Goal: Task Accomplishment & Management: Manage account settings

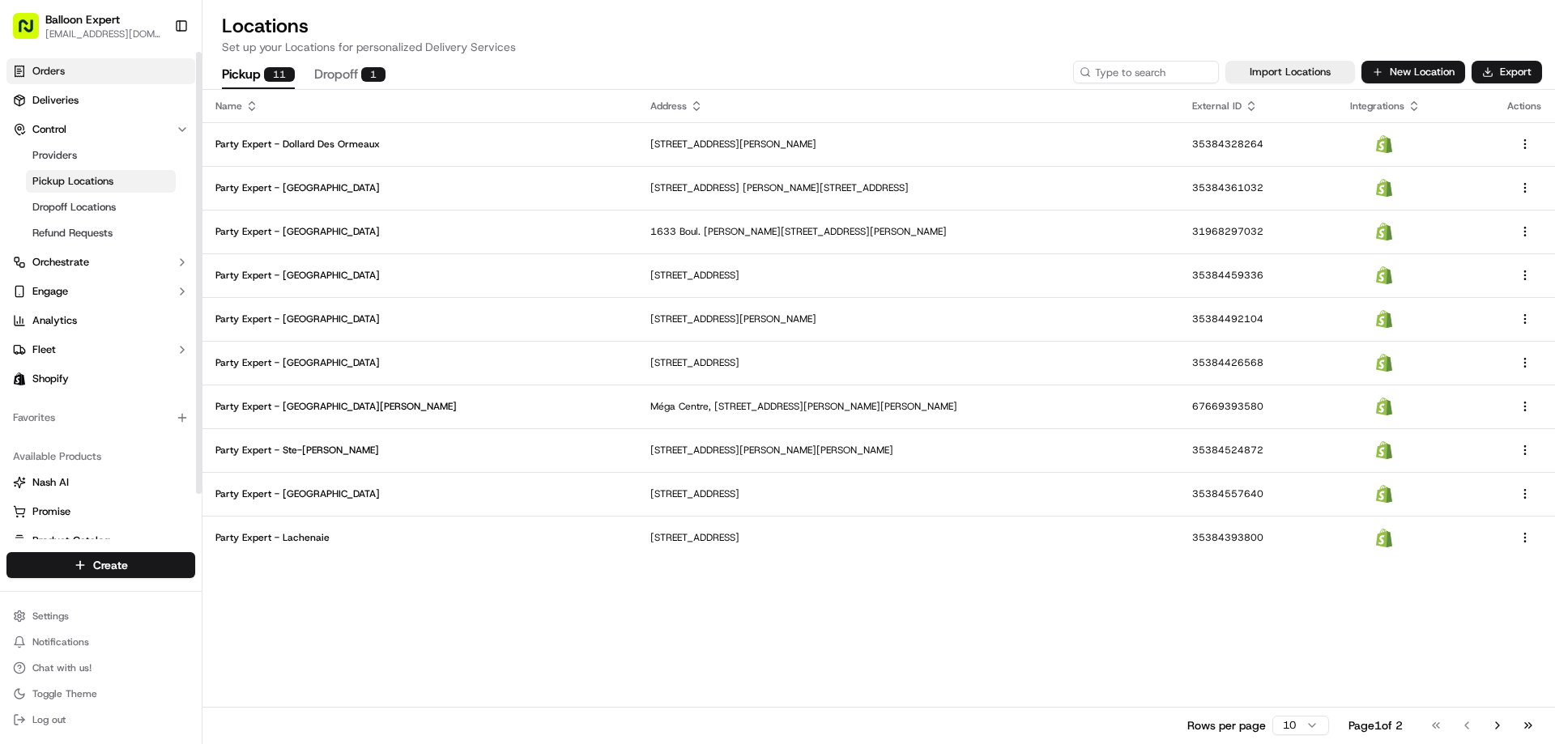
click at [77, 70] on link "Orders" at bounding box center [100, 71] width 189 height 26
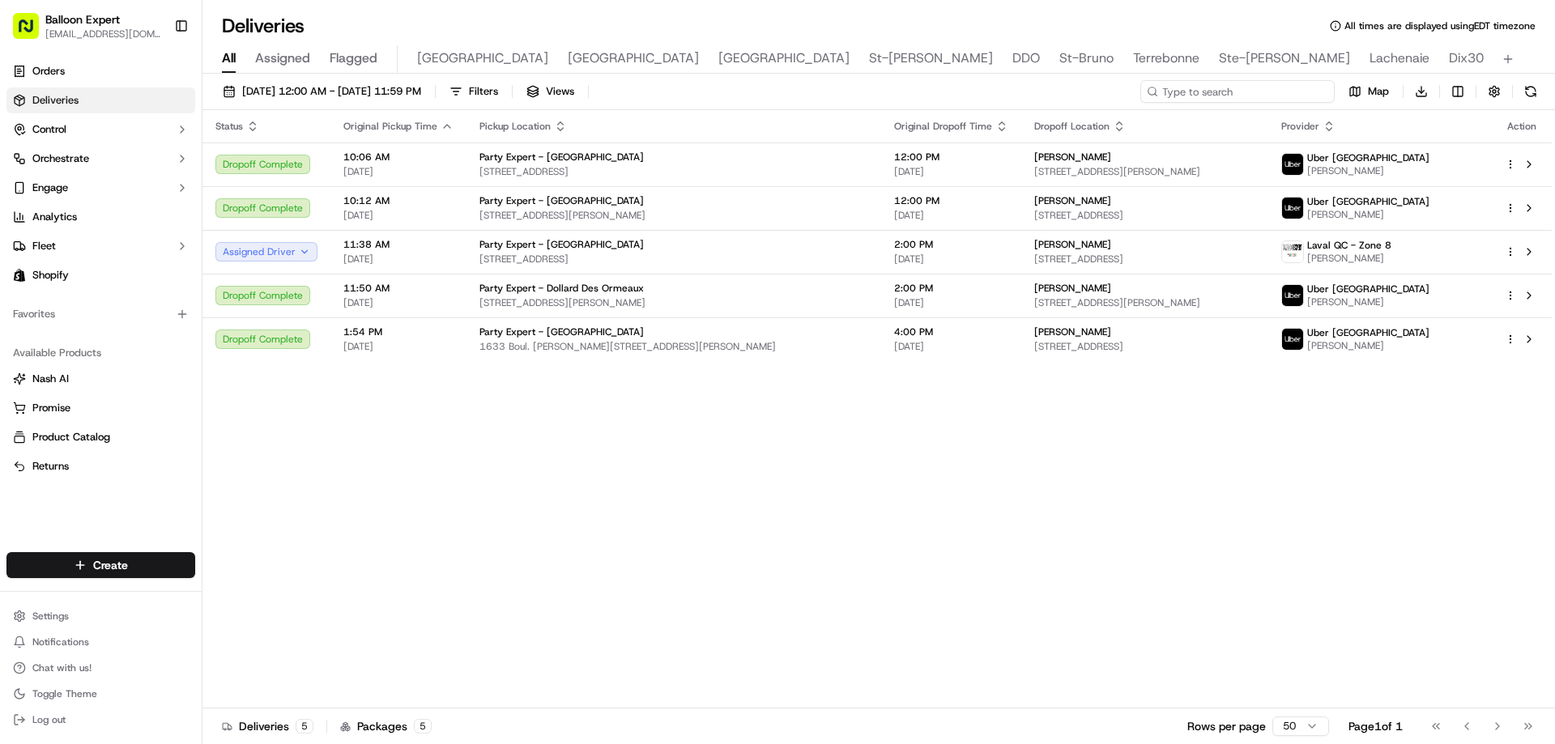
click at [1231, 87] on input at bounding box center [1237, 91] width 194 height 23
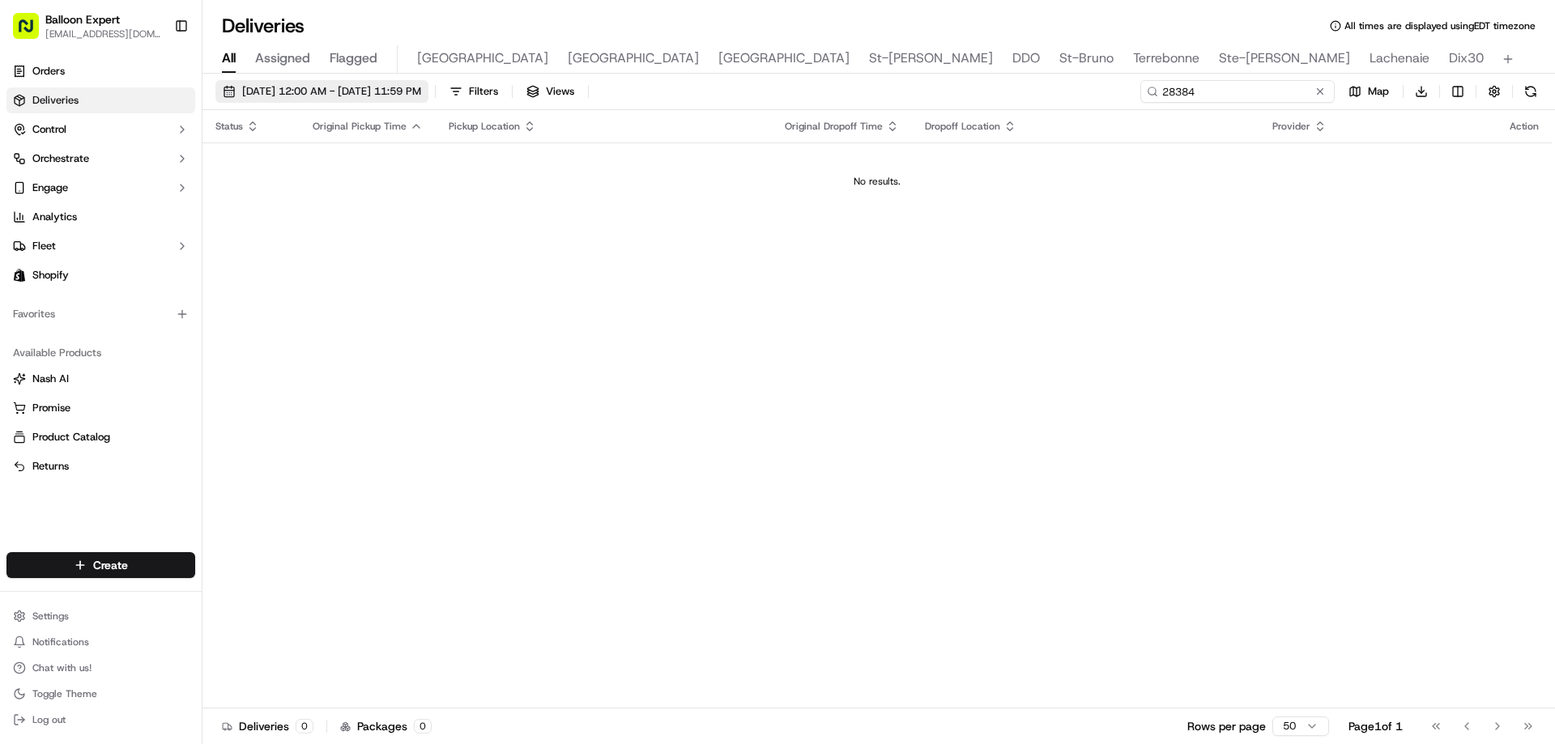
type input "28384"
click at [421, 96] on span "09/17/2025 12:00 AM - 09/17/2025 11:59 PM" at bounding box center [331, 91] width 179 height 15
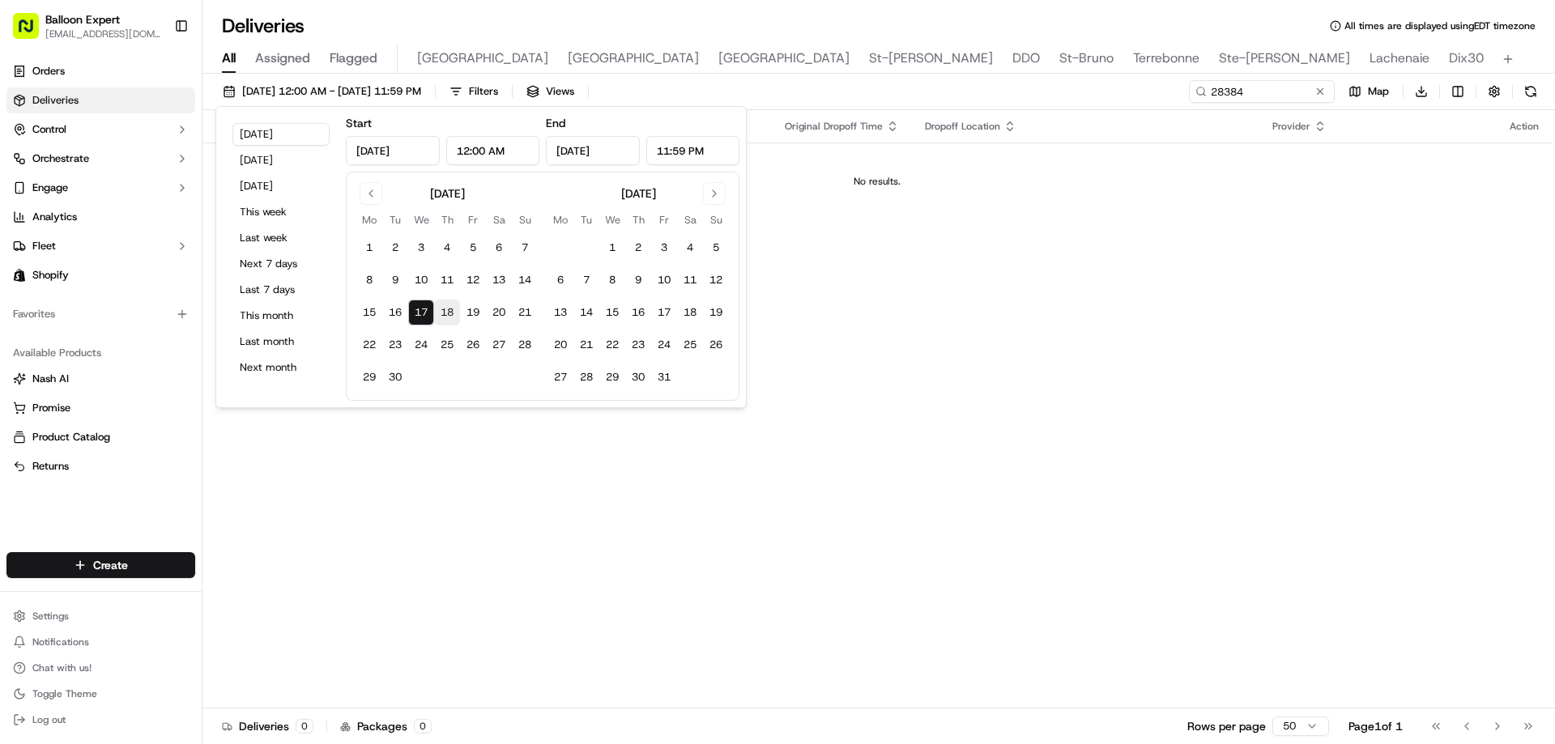
click at [453, 311] on button "18" at bounding box center [447, 313] width 26 height 26
type input "Sep 18, 2025"
click at [473, 316] on button "19" at bounding box center [473, 313] width 26 height 26
type input "Sep 19, 2025"
click at [504, 314] on button "20" at bounding box center [499, 313] width 26 height 26
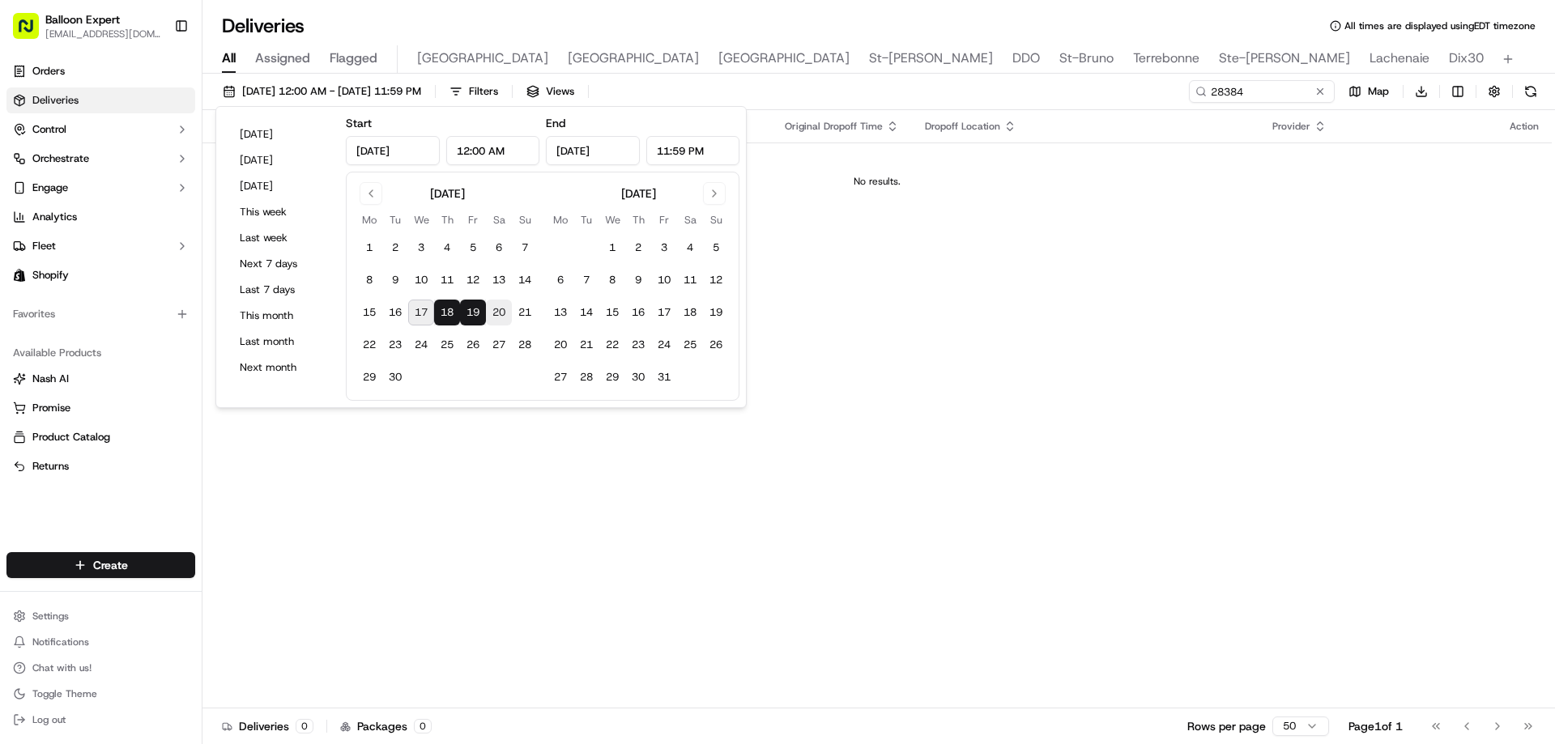
type input "Sep 20, 2025"
click at [527, 313] on button "21" at bounding box center [525, 313] width 26 height 26
type input "Sep 21, 2025"
click at [368, 351] on button "22" at bounding box center [369, 345] width 26 height 26
type input "Sep 22, 2025"
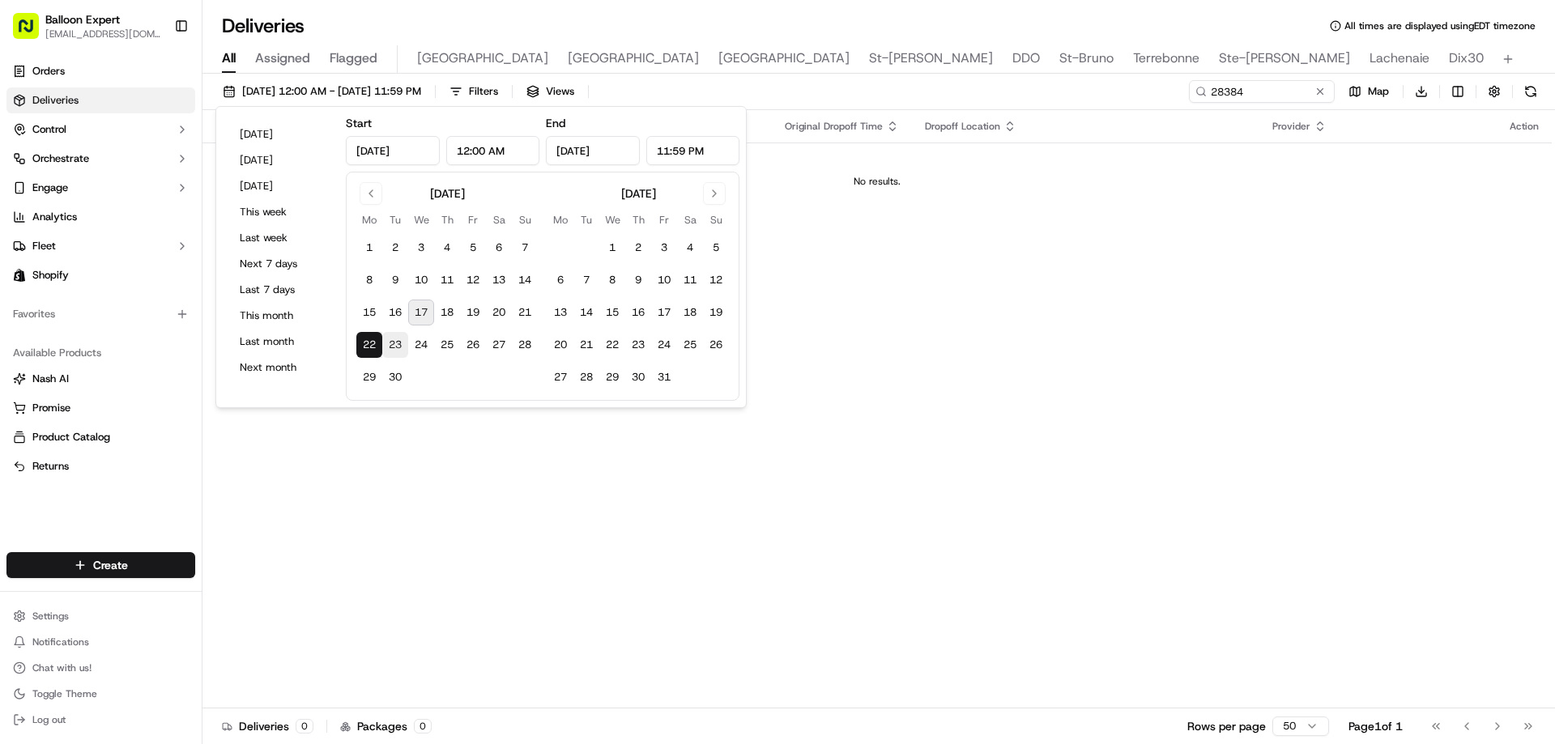
click at [402, 351] on button "23" at bounding box center [395, 345] width 26 height 26
type input "Sep 23, 2025"
click at [429, 349] on button "24" at bounding box center [421, 345] width 26 height 26
type input "Sep 24, 2025"
click at [445, 347] on button "25" at bounding box center [447, 345] width 26 height 26
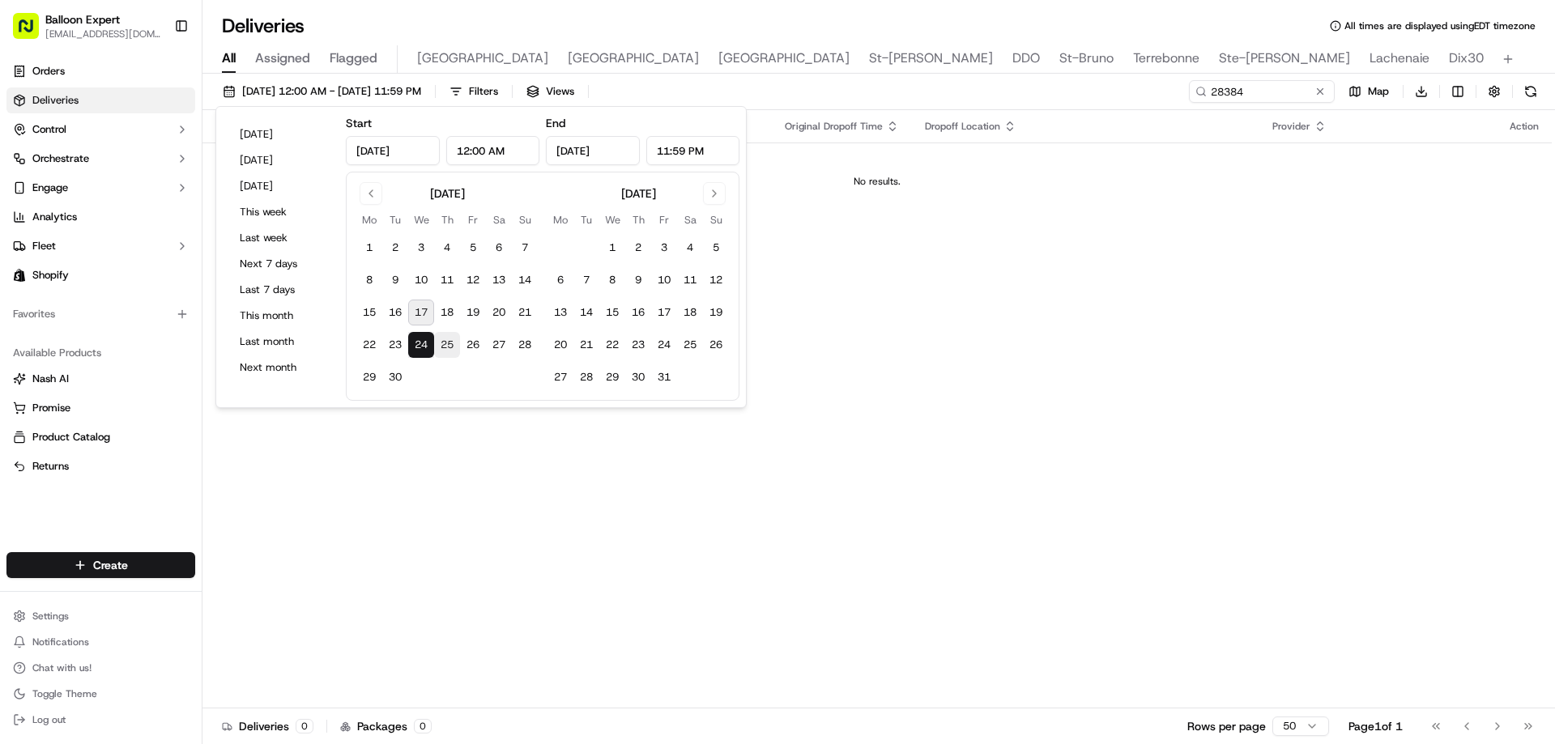
type input "Sep 25, 2025"
click at [483, 347] on button "26" at bounding box center [473, 345] width 26 height 26
type input "Sep 26, 2025"
click at [499, 346] on button "27" at bounding box center [499, 345] width 26 height 26
type input "Sep 27, 2025"
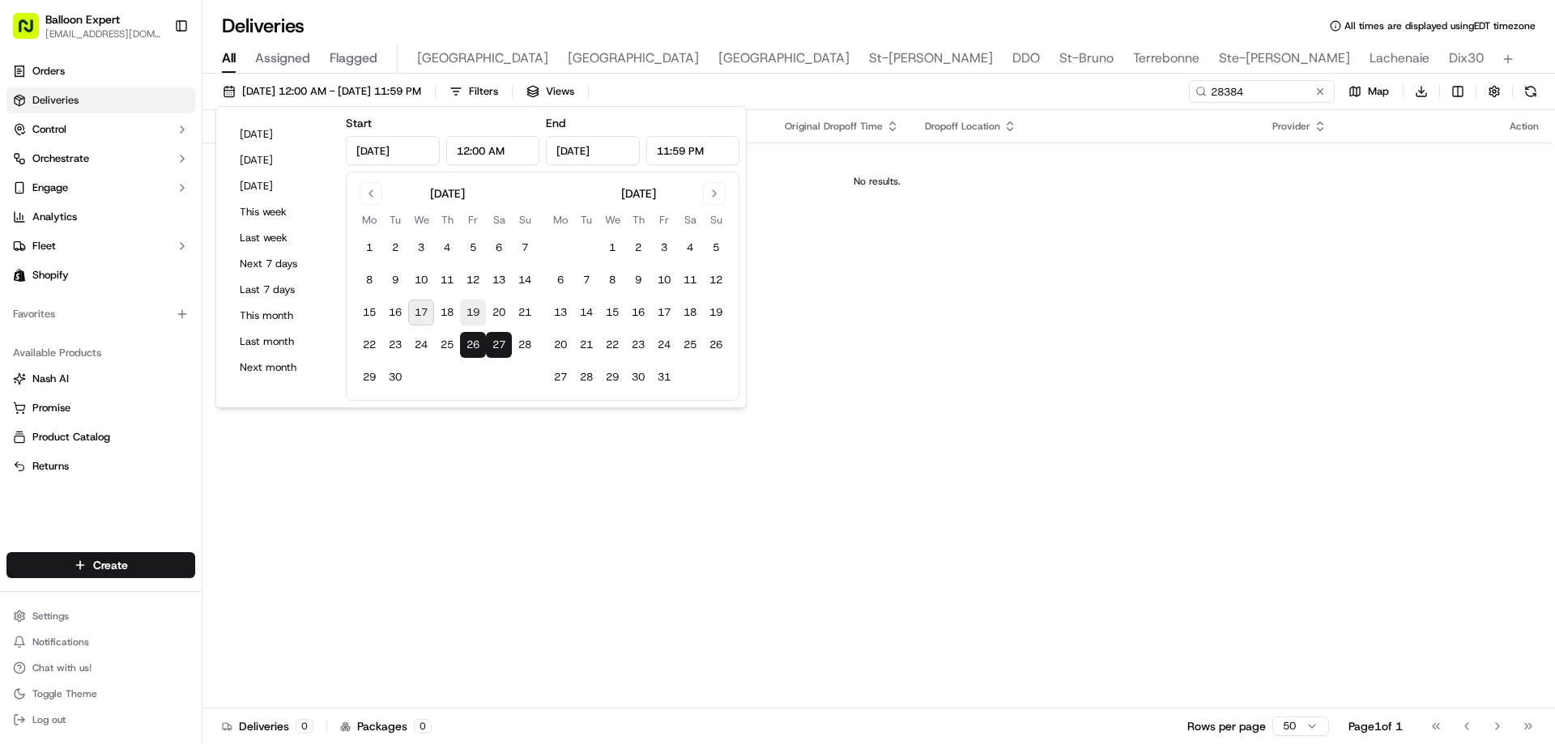
click at [468, 309] on button "19" at bounding box center [473, 313] width 26 height 26
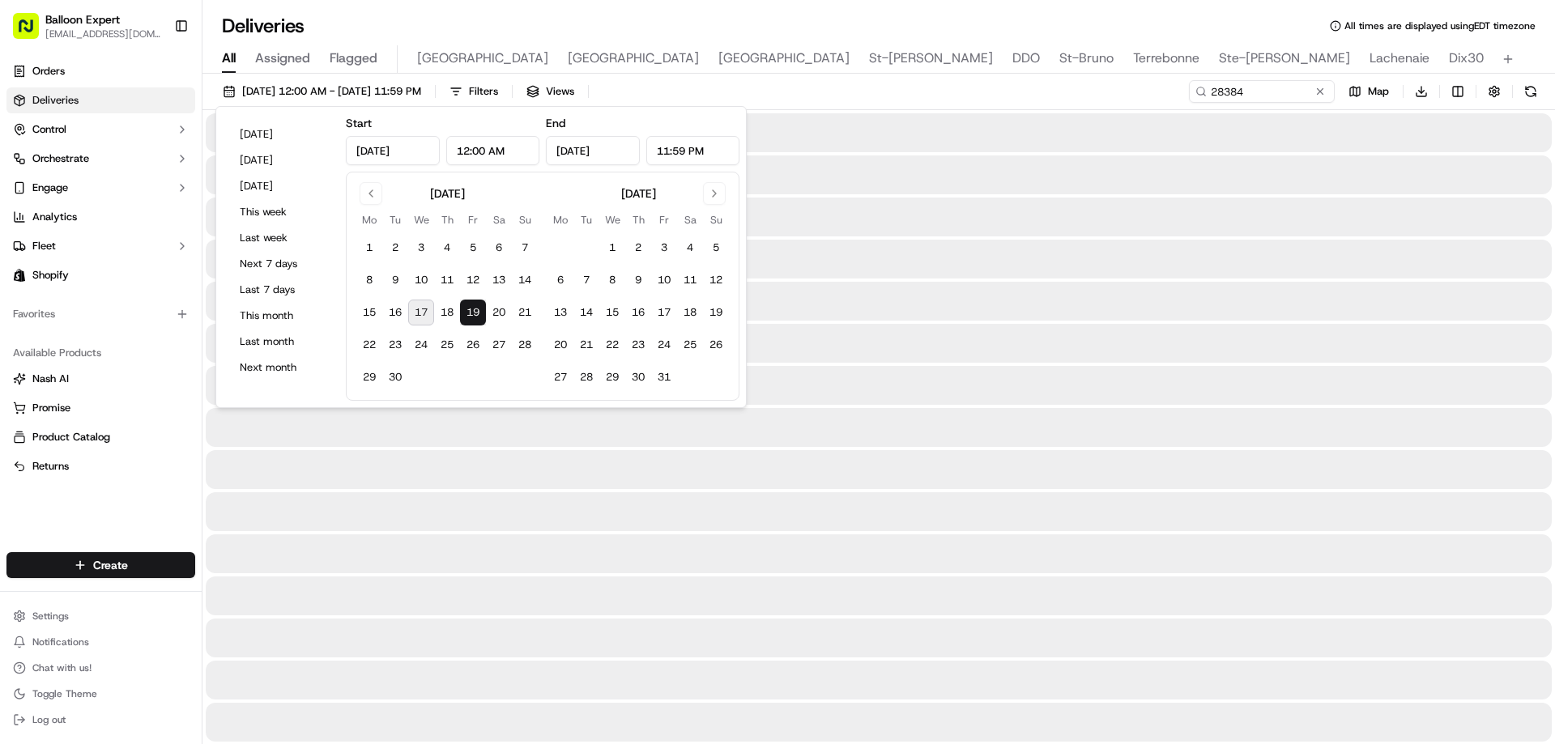
type input "Sep 19, 2025"
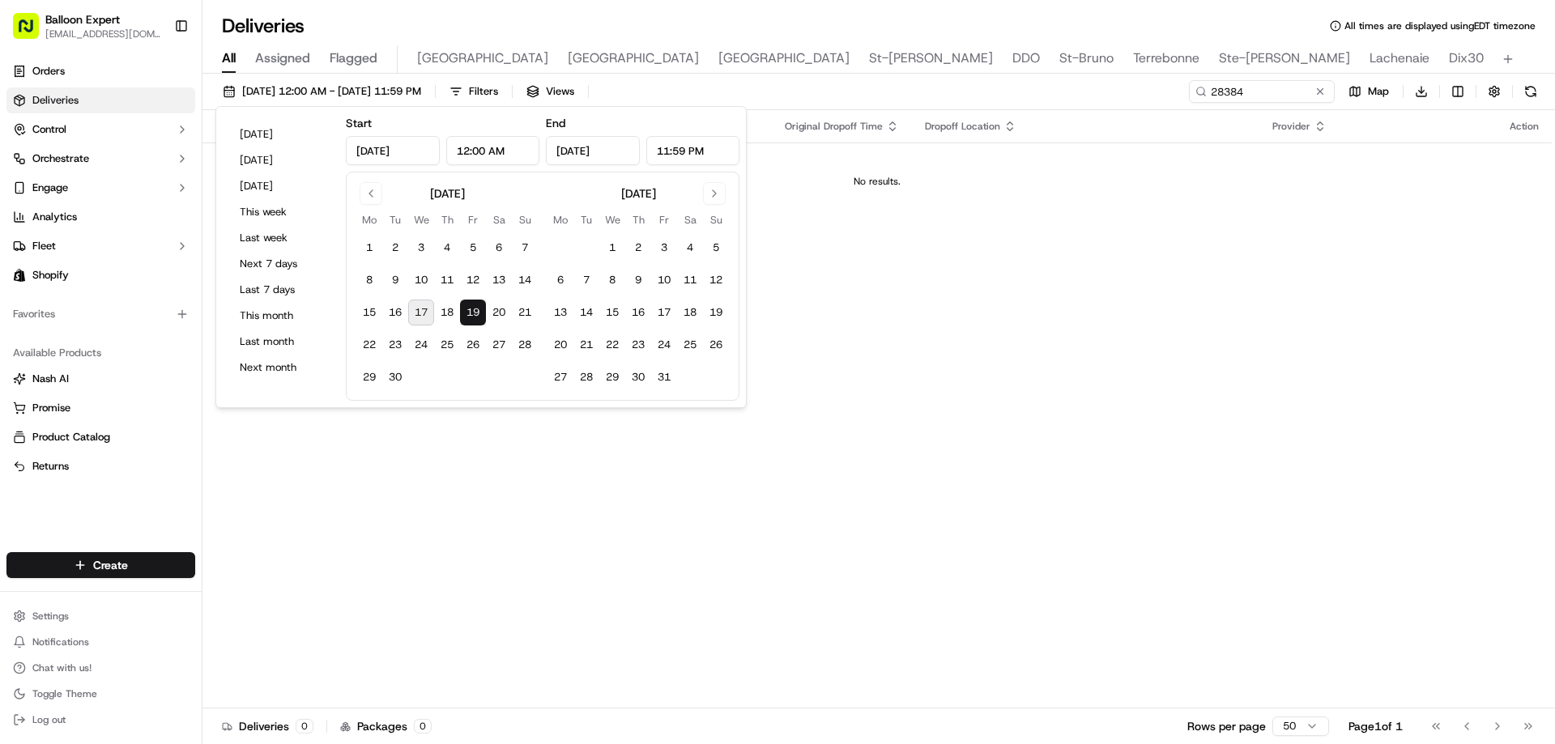
click at [878, 441] on div "Status Original Pickup Time Pickup Location Original Dropoff Time Dropoff Locat…" at bounding box center [876, 409] width 1349 height 598
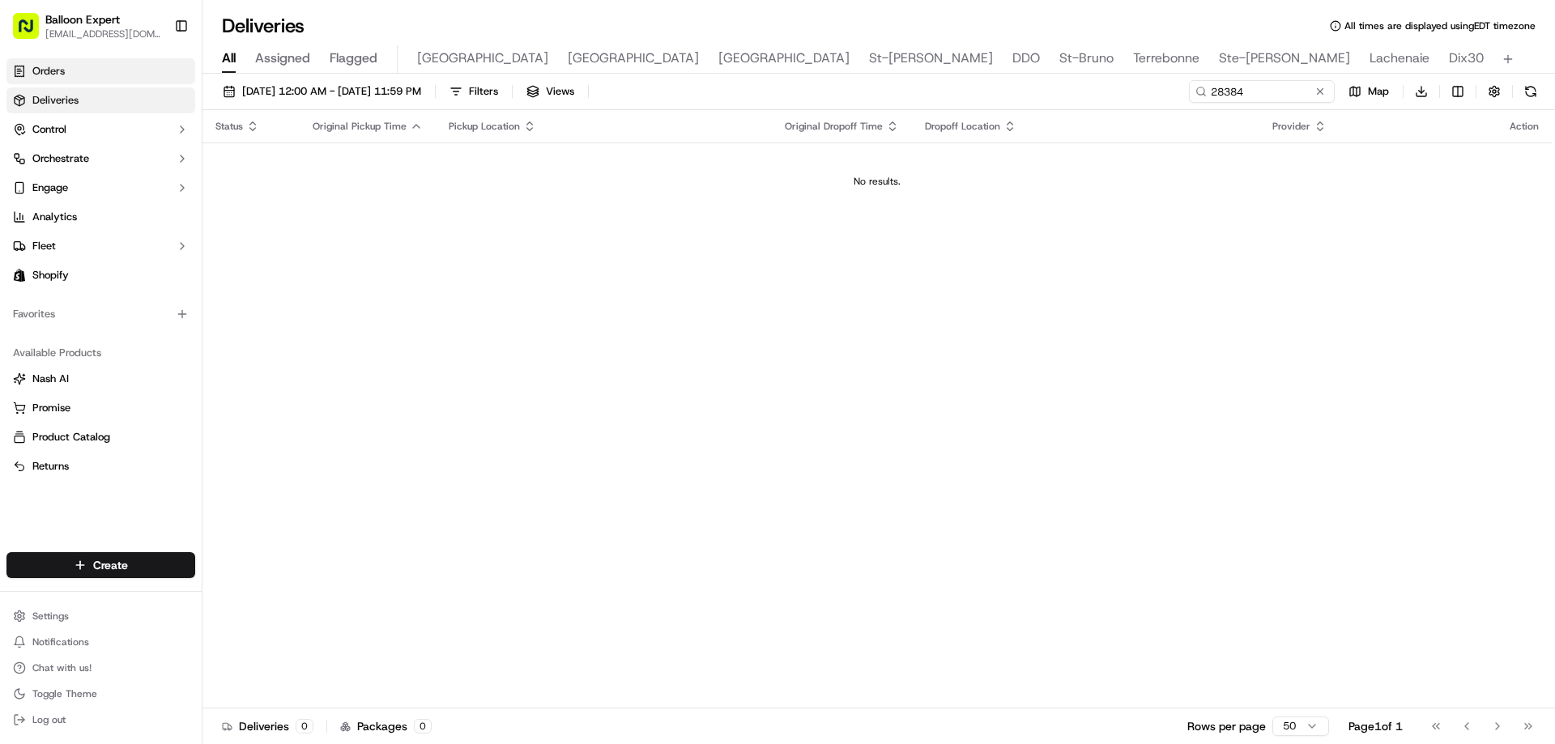
click at [93, 82] on link "Orders" at bounding box center [100, 71] width 189 height 26
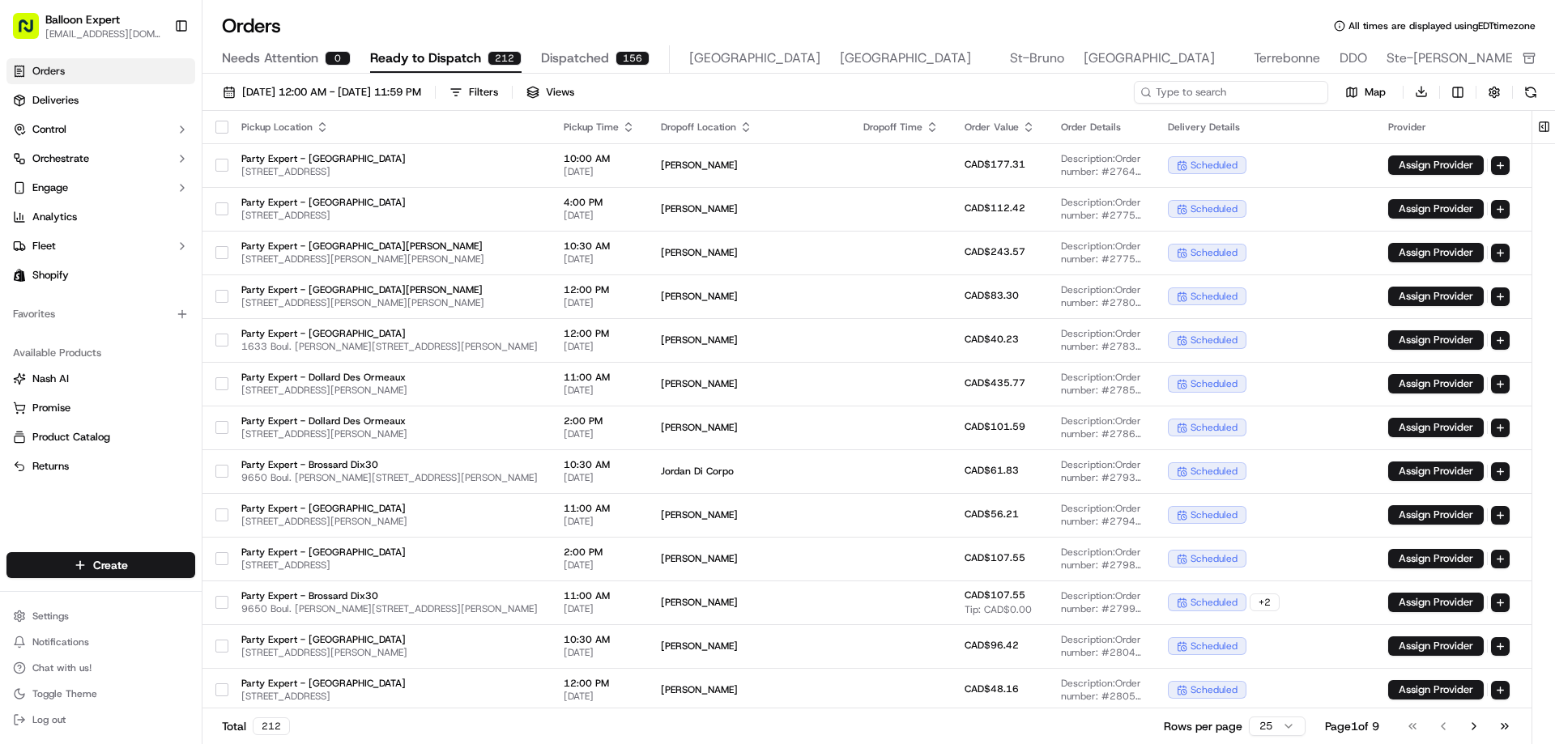
click at [1244, 93] on input at bounding box center [1231, 92] width 194 height 23
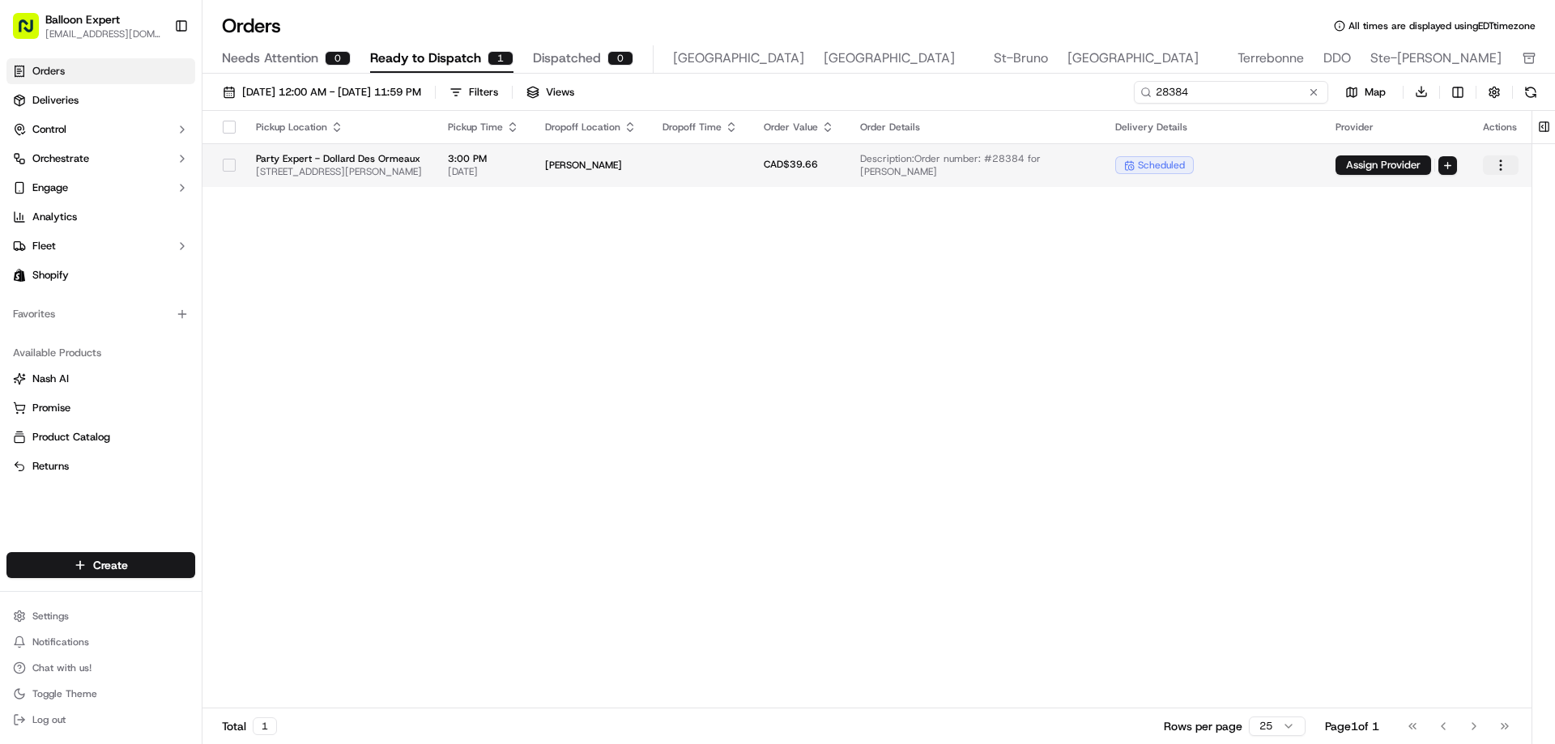
type input "28384"
click at [1498, 160] on html "Balloon Expert fanastasopoulos@party-expert.com Toggle Sidebar Orders Deliverie…" at bounding box center [777, 372] width 1555 height 744
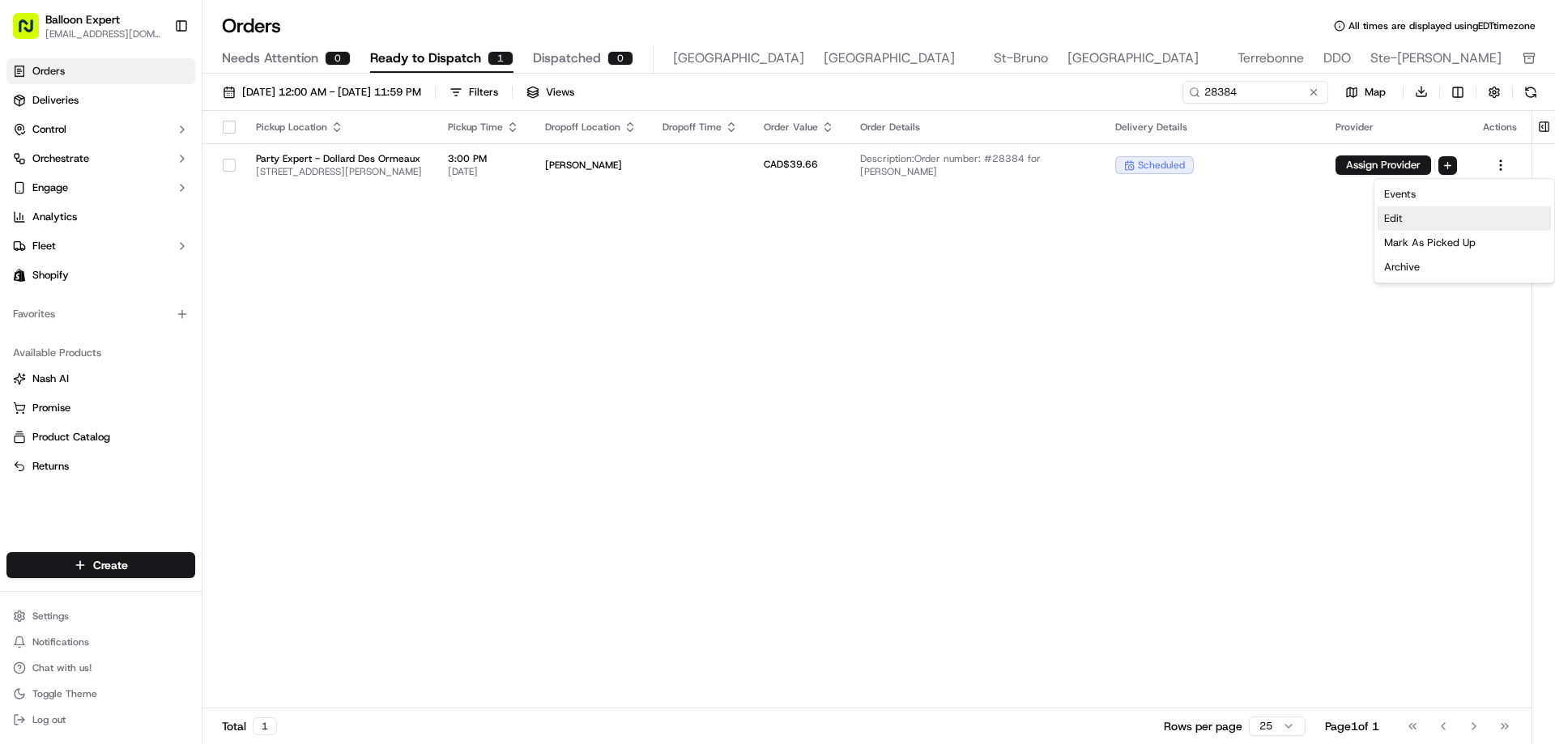
click at [1393, 219] on div "Edit" at bounding box center [1463, 218] width 173 height 24
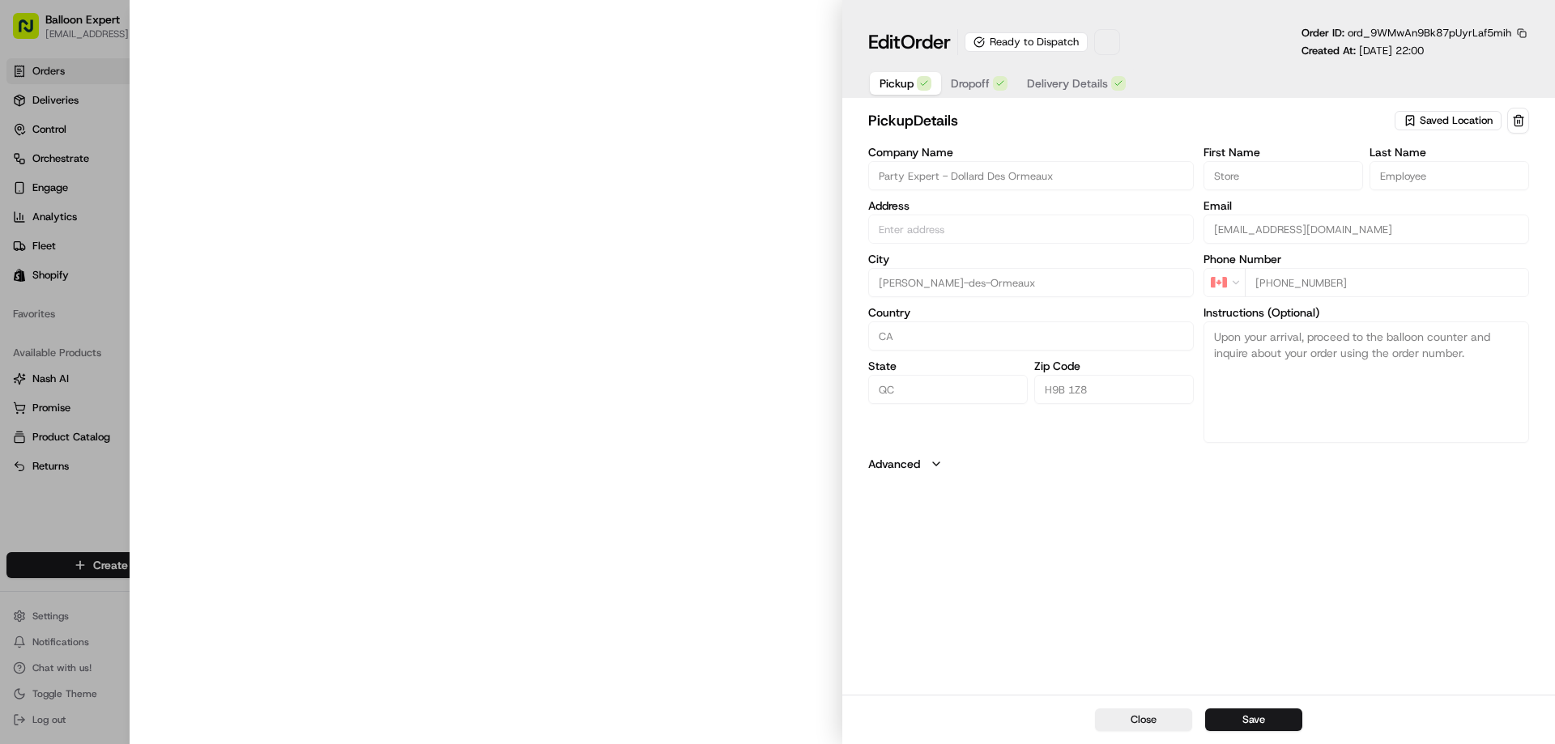
type input "3357 Bd des Sources, Dollard-des-Ormeaux, QC H9B 1Z8, CA"
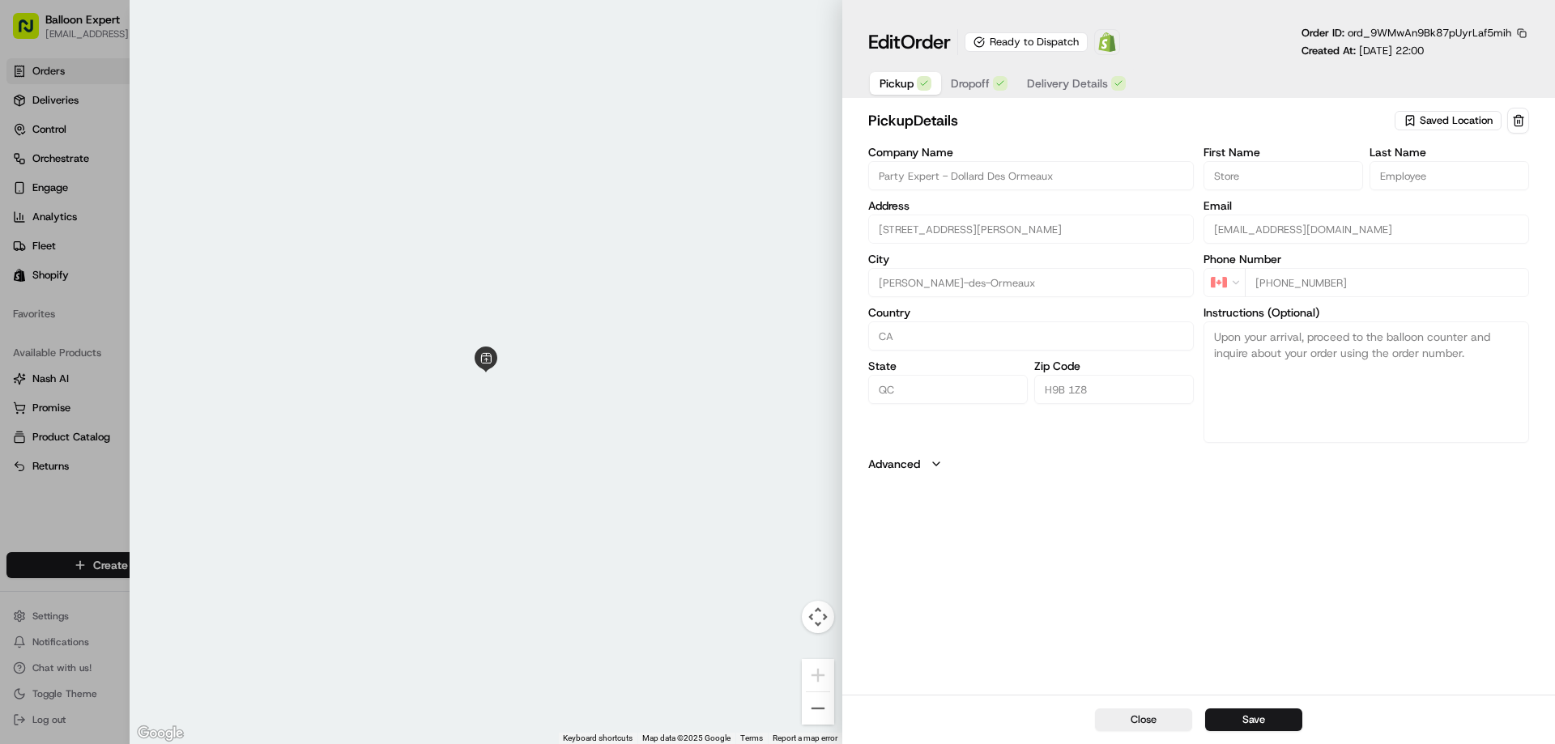
click at [1448, 121] on span "Saved Location" at bounding box center [1455, 120] width 73 height 15
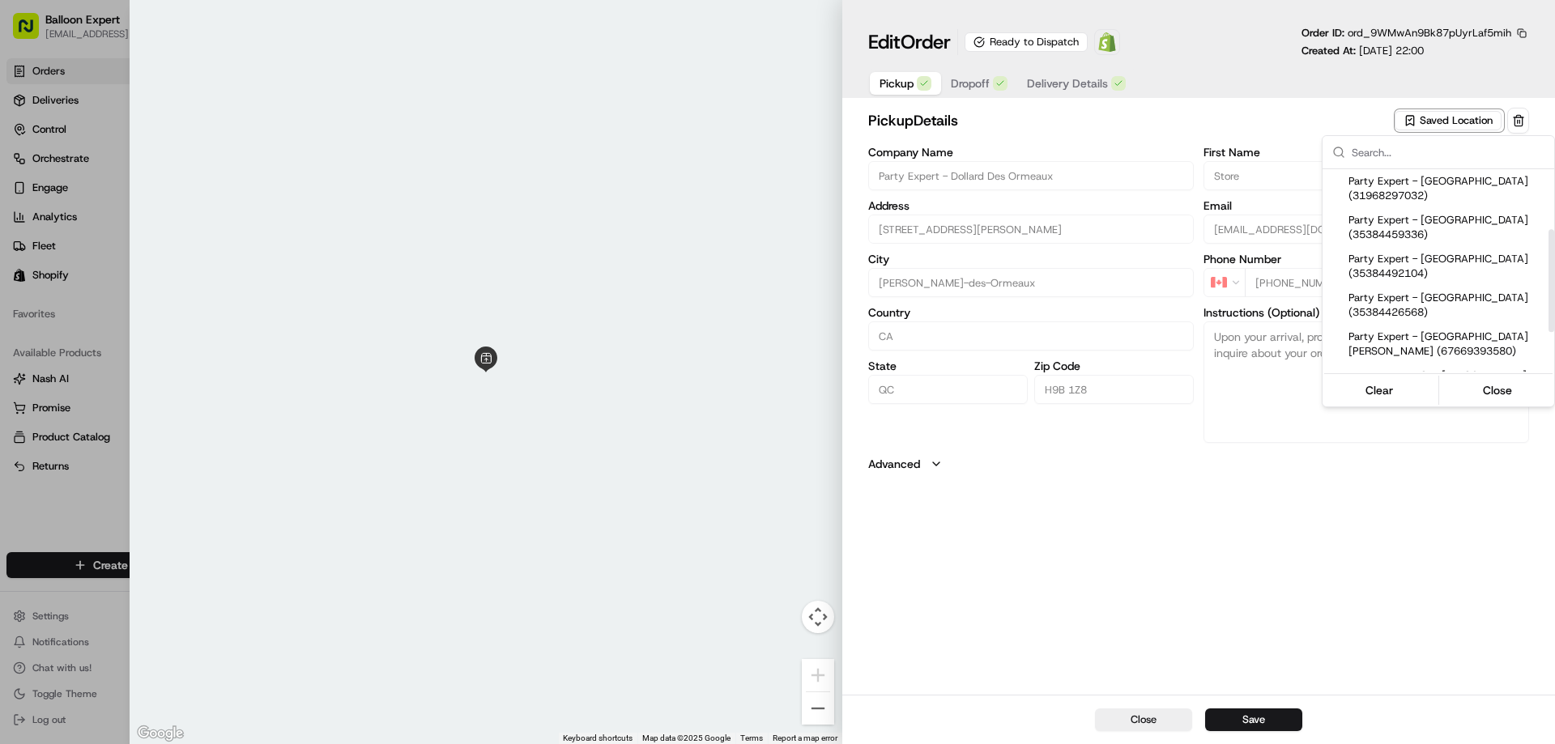
scroll to position [162, 0]
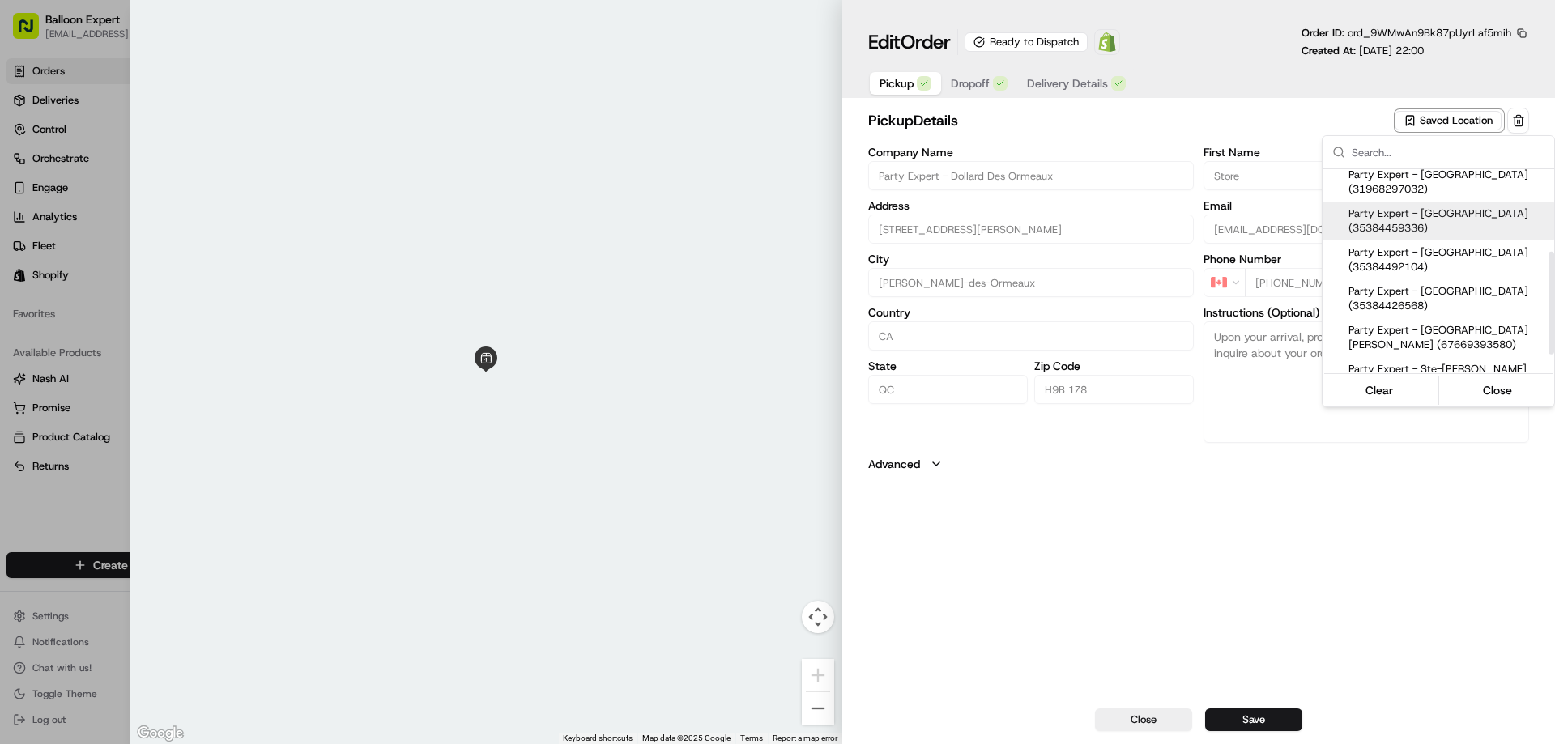
click at [1414, 206] on span "Party Expert - Montréal (35384459336)" at bounding box center [1447, 220] width 199 height 29
type input "Party Expert - [GEOGRAPHIC_DATA]"
type input "[STREET_ADDRESS]"
type input "Montréal"
type input "H4N 3K1"
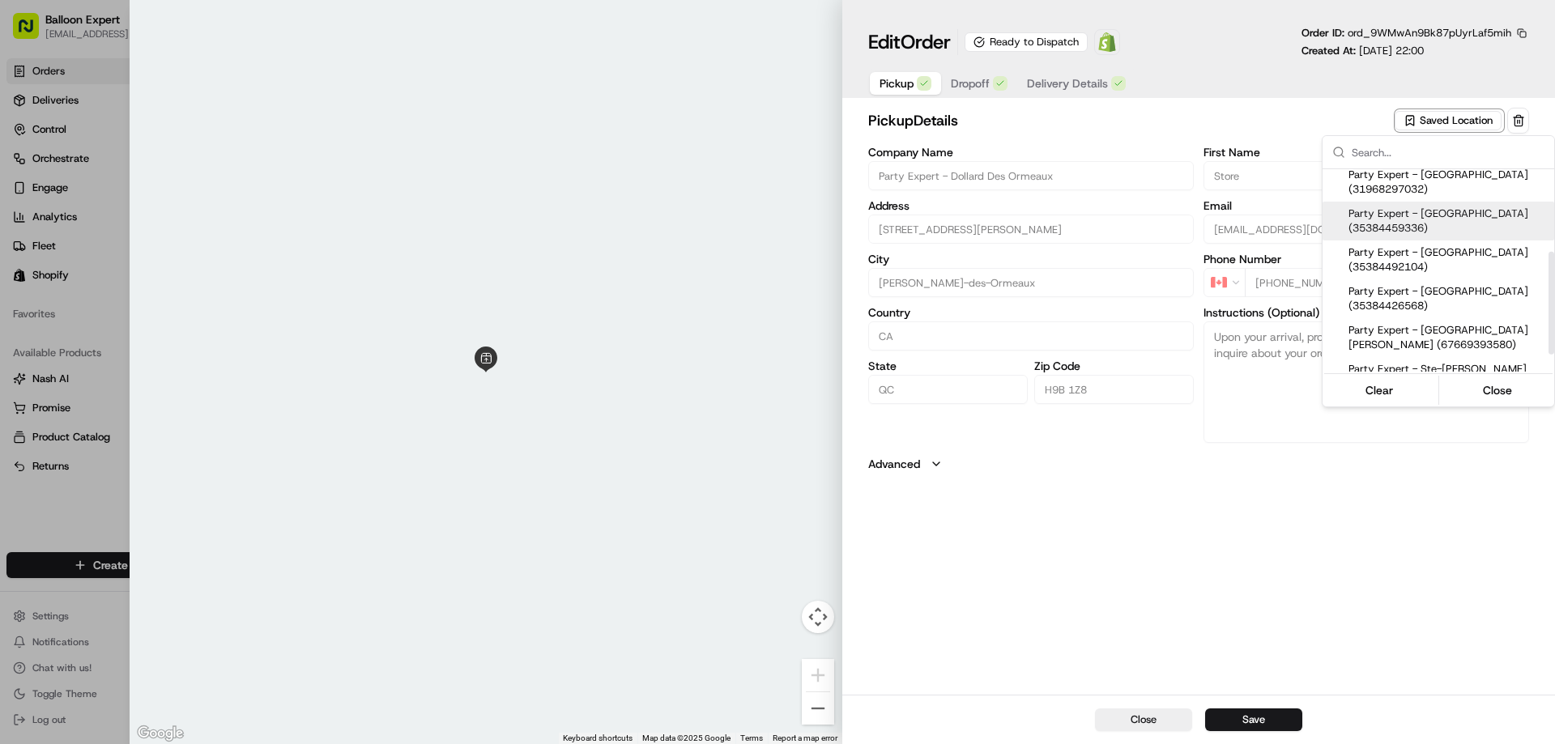
type input "equipe107@party-expert.com"
type input "+1 514 389 4025"
click at [1276, 593] on div at bounding box center [777, 372] width 1555 height 744
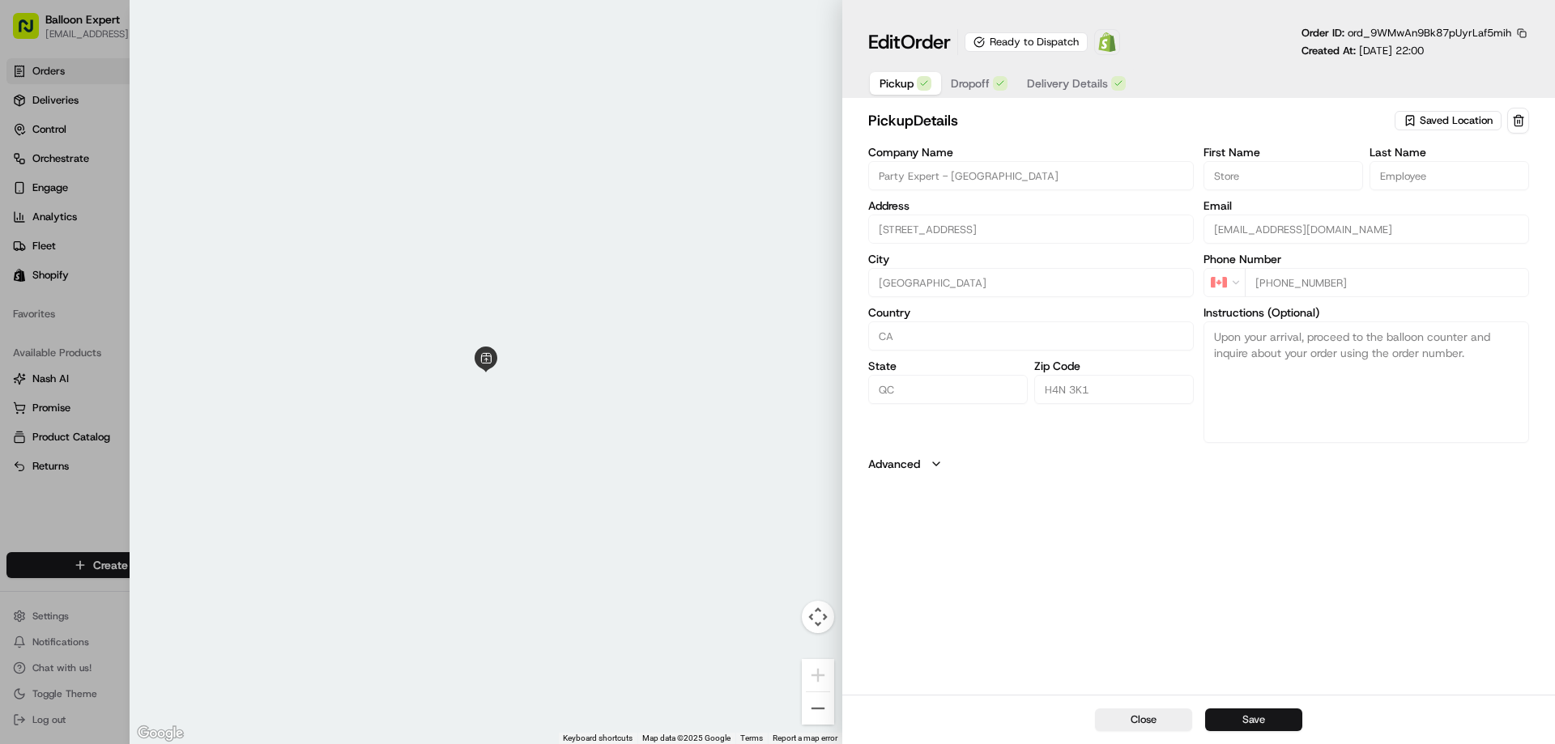
drag, startPoint x: 1252, startPoint y: 717, endPoint x: 1338, endPoint y: 730, distance: 87.6
click at [1253, 717] on button "Save" at bounding box center [1253, 719] width 97 height 23
click at [1084, 78] on span "Delivery Details" at bounding box center [1067, 83] width 81 height 16
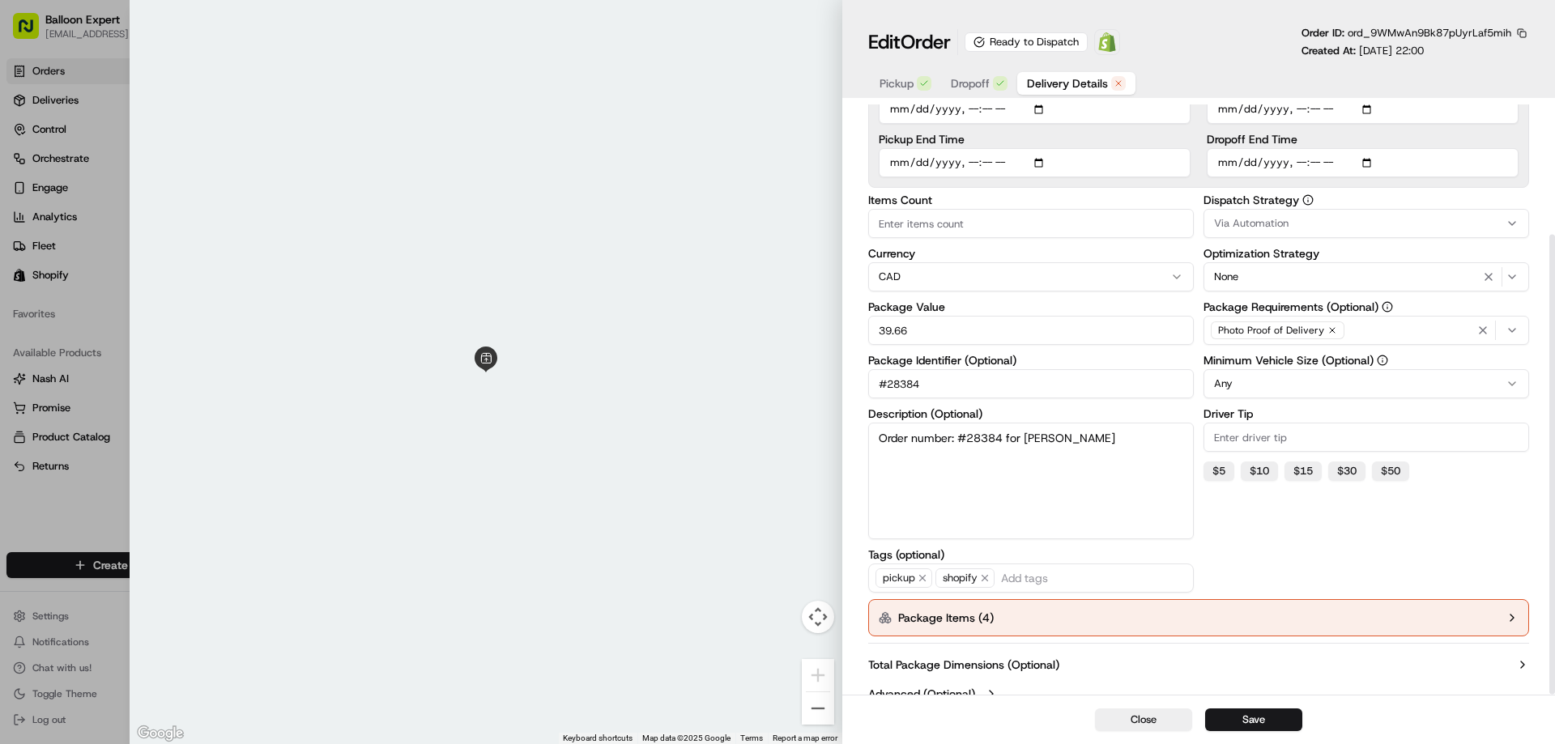
scroll to position [167, 0]
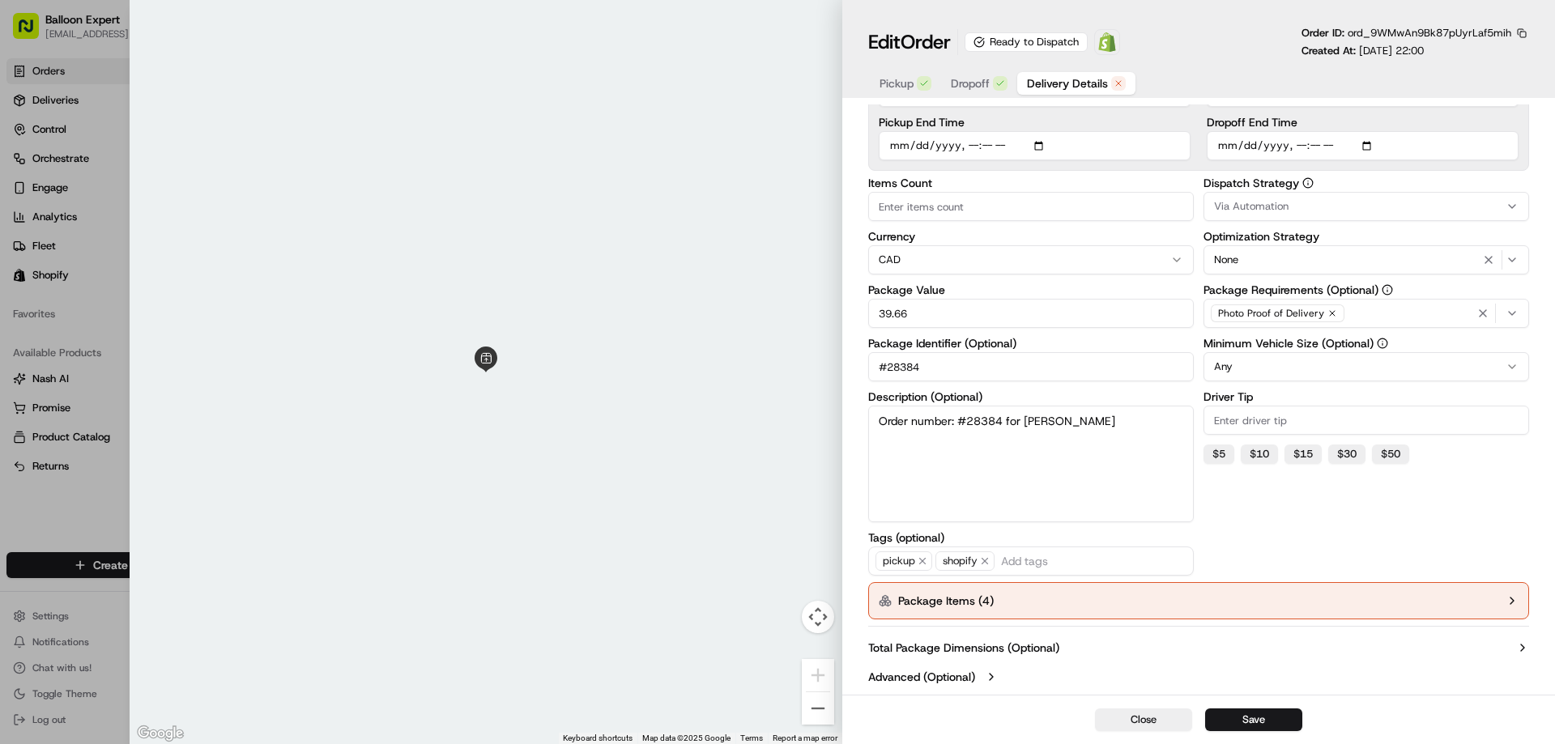
drag, startPoint x: 1500, startPoint y: 594, endPoint x: 1545, endPoint y: 613, distance: 48.3
click at [1508, 598] on button "Package Items ( 4 )" at bounding box center [1198, 600] width 661 height 37
click at [1461, 646] on div "Item 1 12" Pearl Black Latex Balloon" at bounding box center [1192, 650] width 606 height 28
click at [1472, 647] on button "button" at bounding box center [1476, 650] width 23 height 23
click at [1478, 649] on button "button" at bounding box center [1476, 650] width 23 height 23
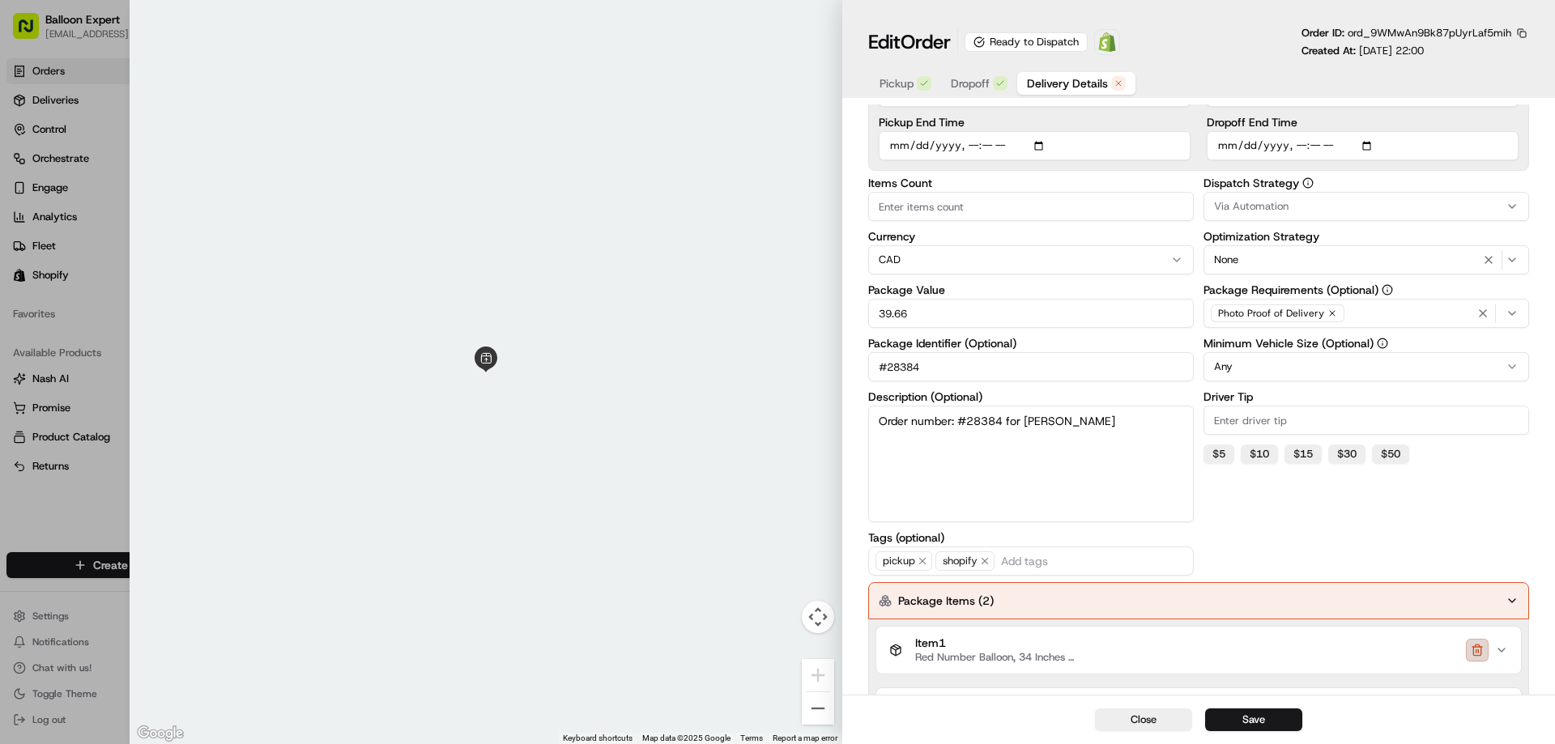
click at [1474, 644] on button "button" at bounding box center [1476, 650] width 23 height 23
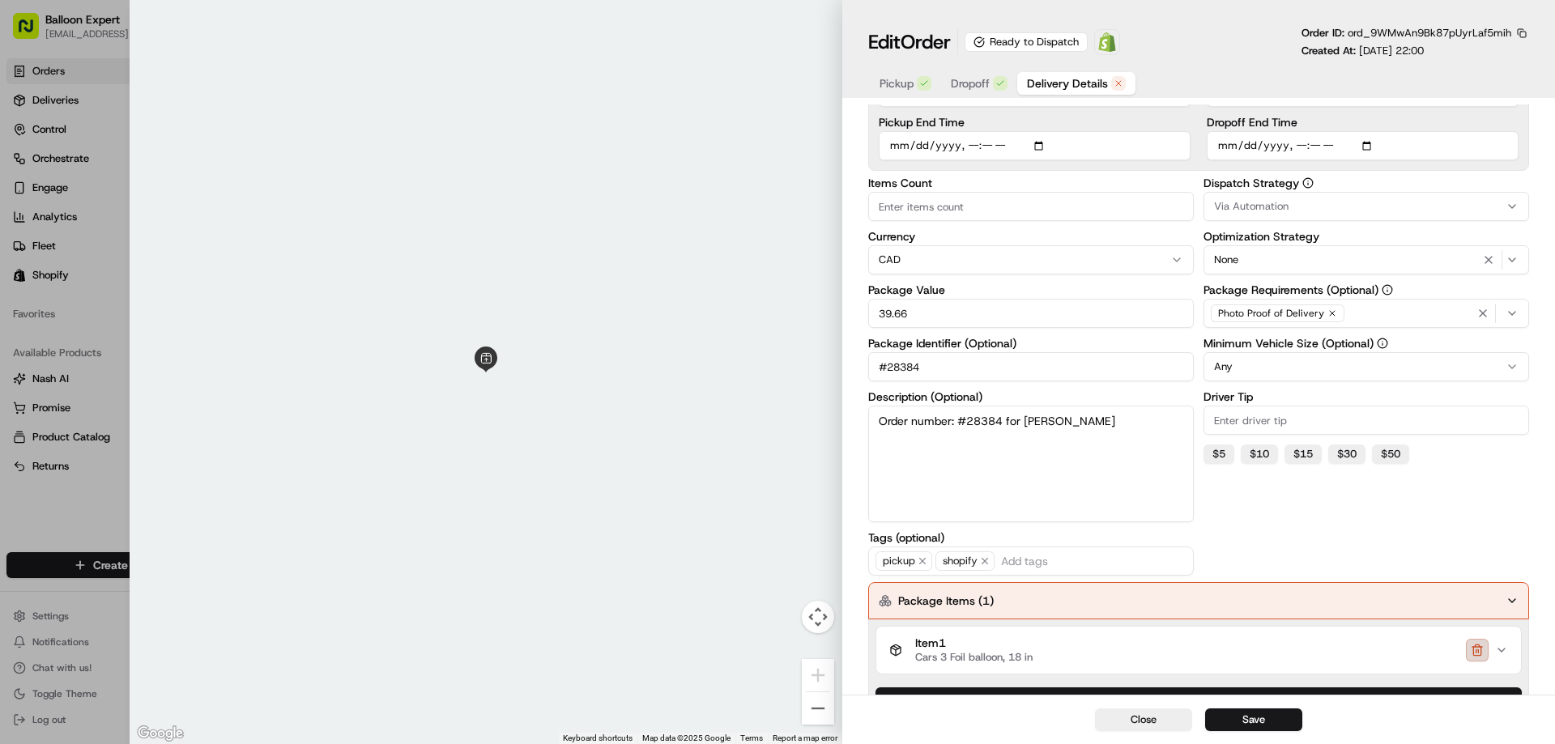
click at [1486, 652] on button "button" at bounding box center [1476, 650] width 23 height 23
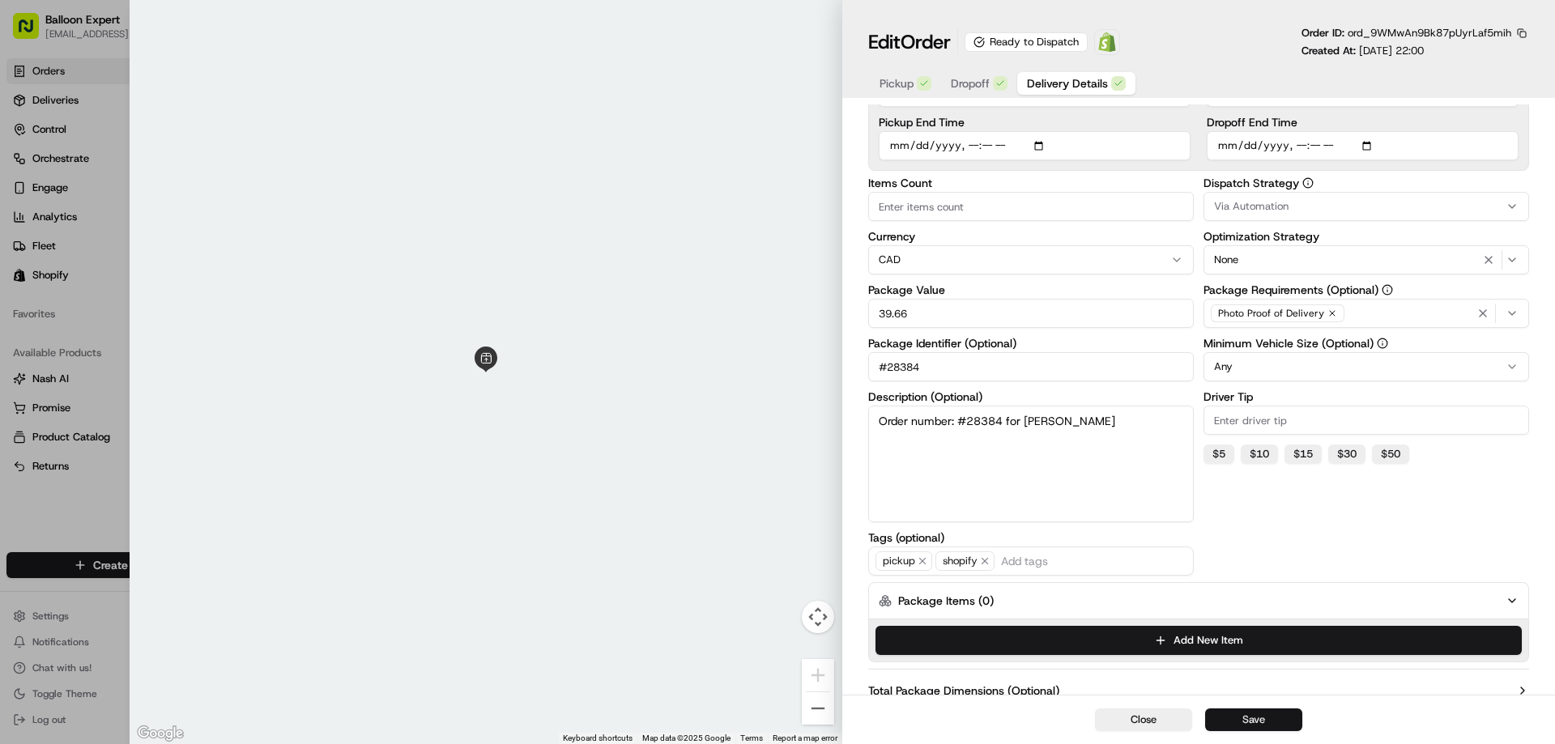
drag, startPoint x: 1273, startPoint y: 722, endPoint x: 1318, endPoint y: 730, distance: 46.1
click at [1273, 723] on button "Save" at bounding box center [1253, 719] width 97 height 23
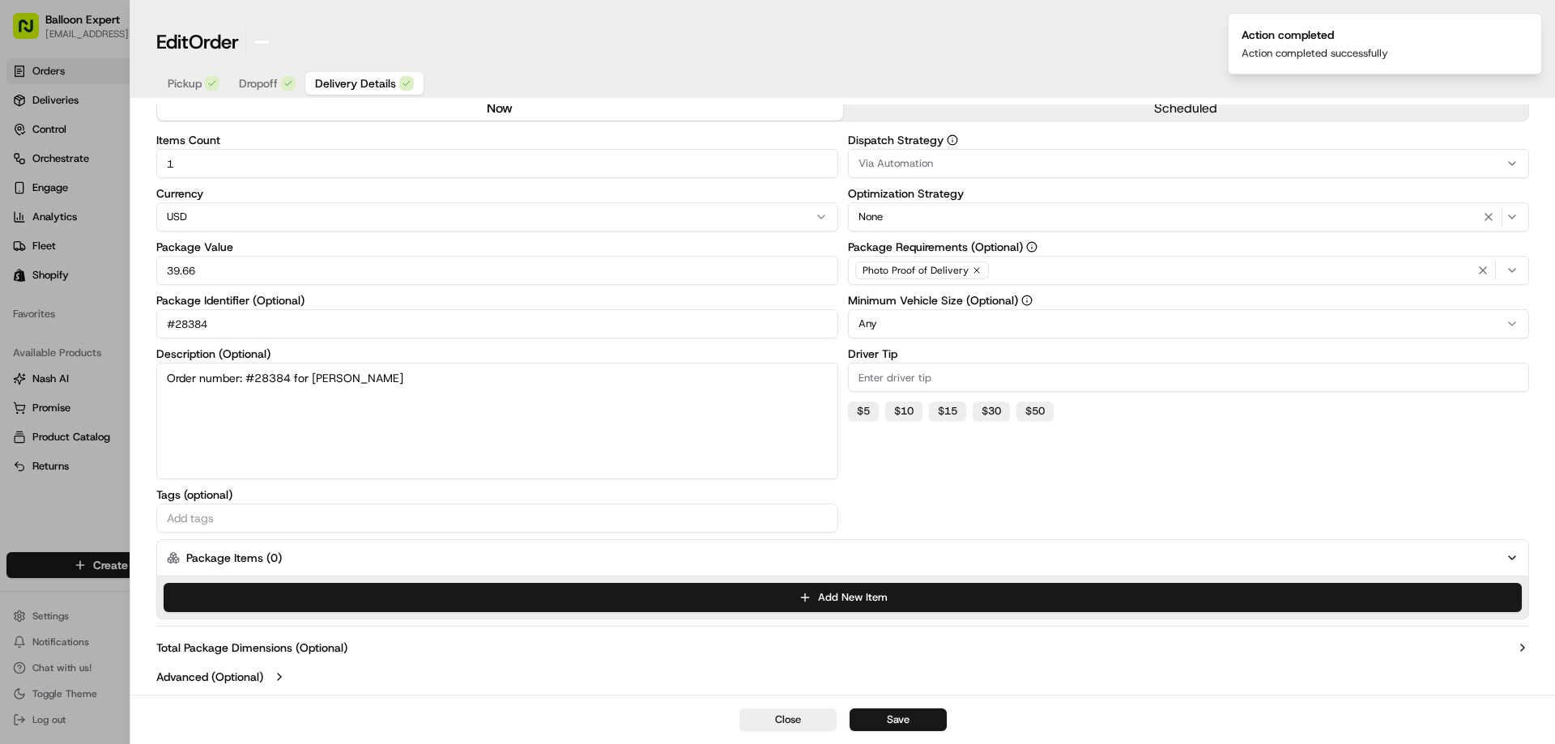
type input "1"
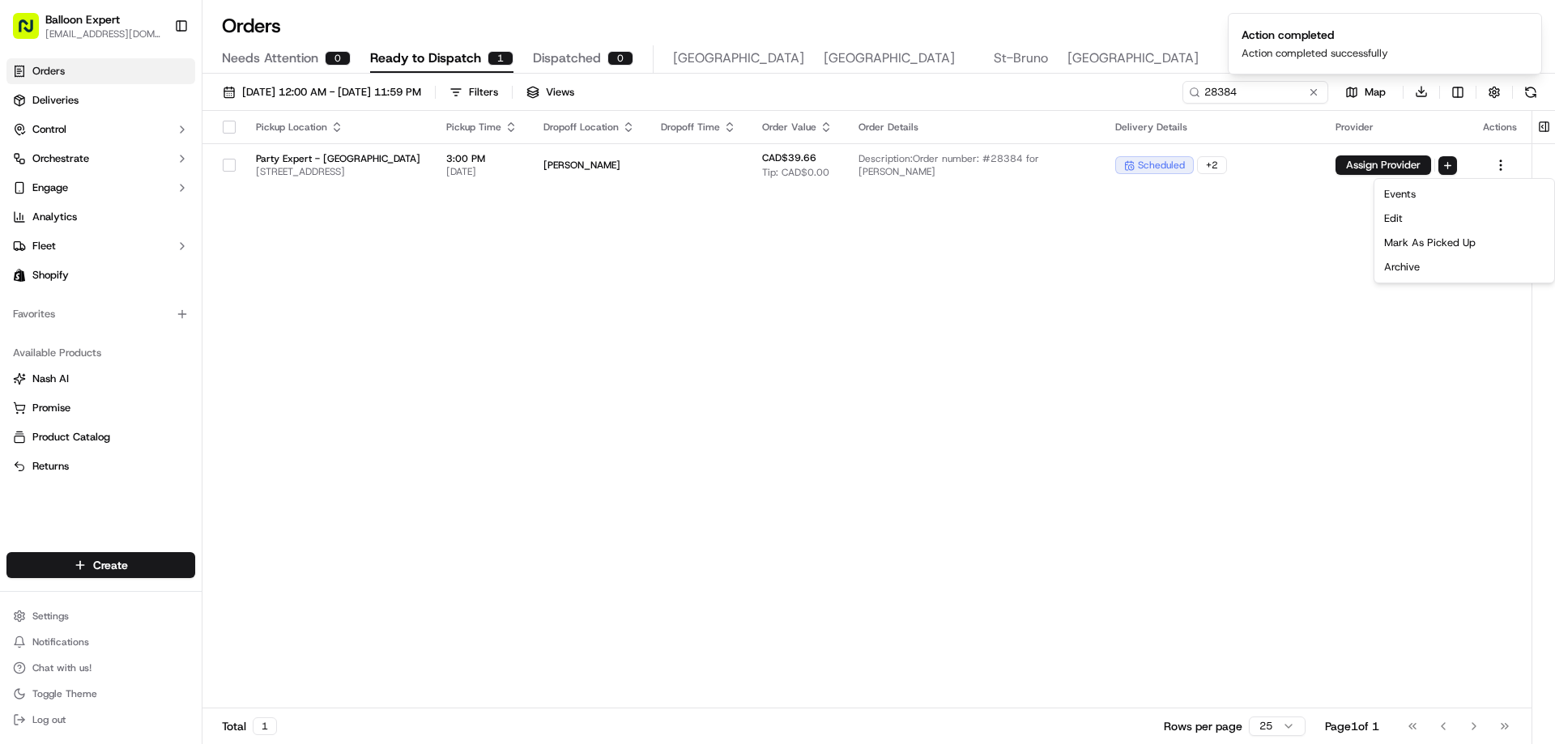
click at [1291, 550] on div "Pickup Location Pickup Time Dropoff Location Dropoff Time Order Value Order Det…" at bounding box center [866, 410] width 1329 height 598
